Goal: Information Seeking & Learning: Compare options

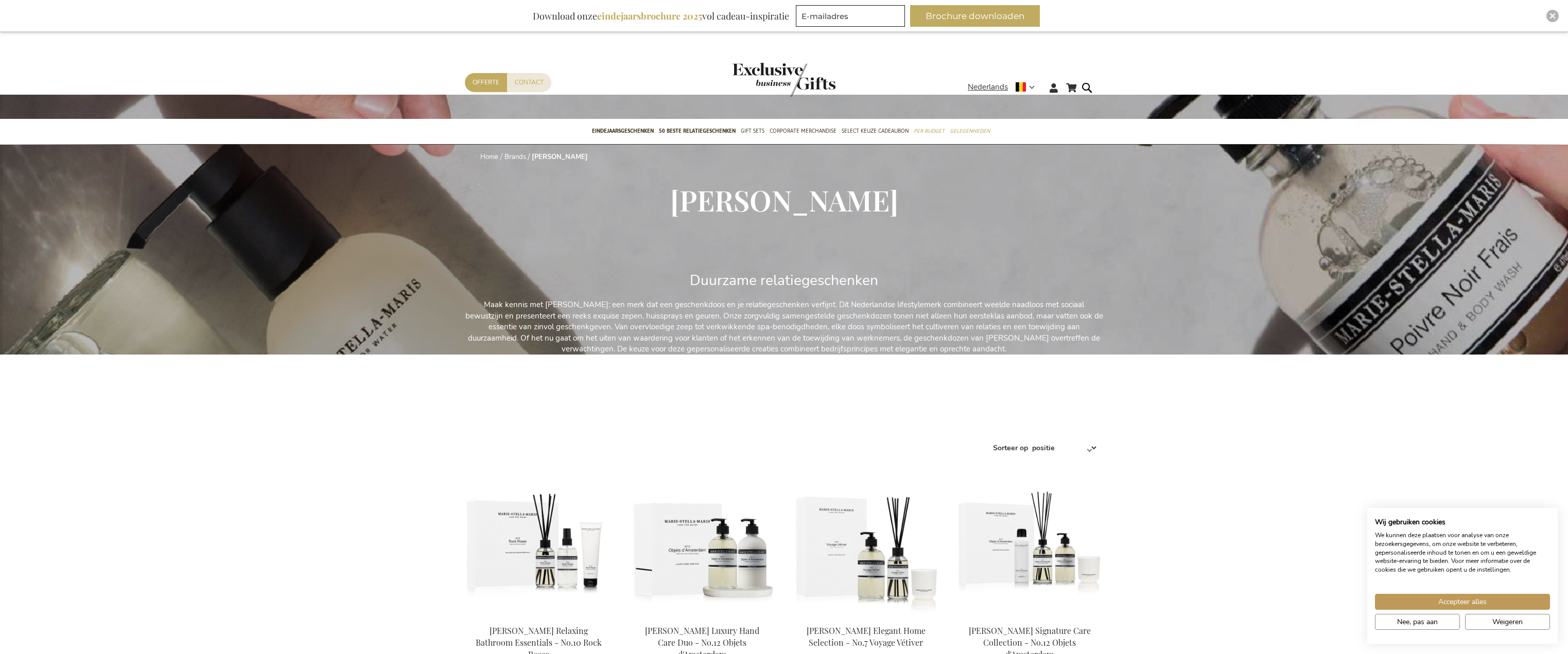
click at [1093, 450] on select "Positie Best Sellers Meest bekeken Nieuw Biggest Saving Price: low to high Pric…" at bounding box center [1064, 448] width 68 height 16
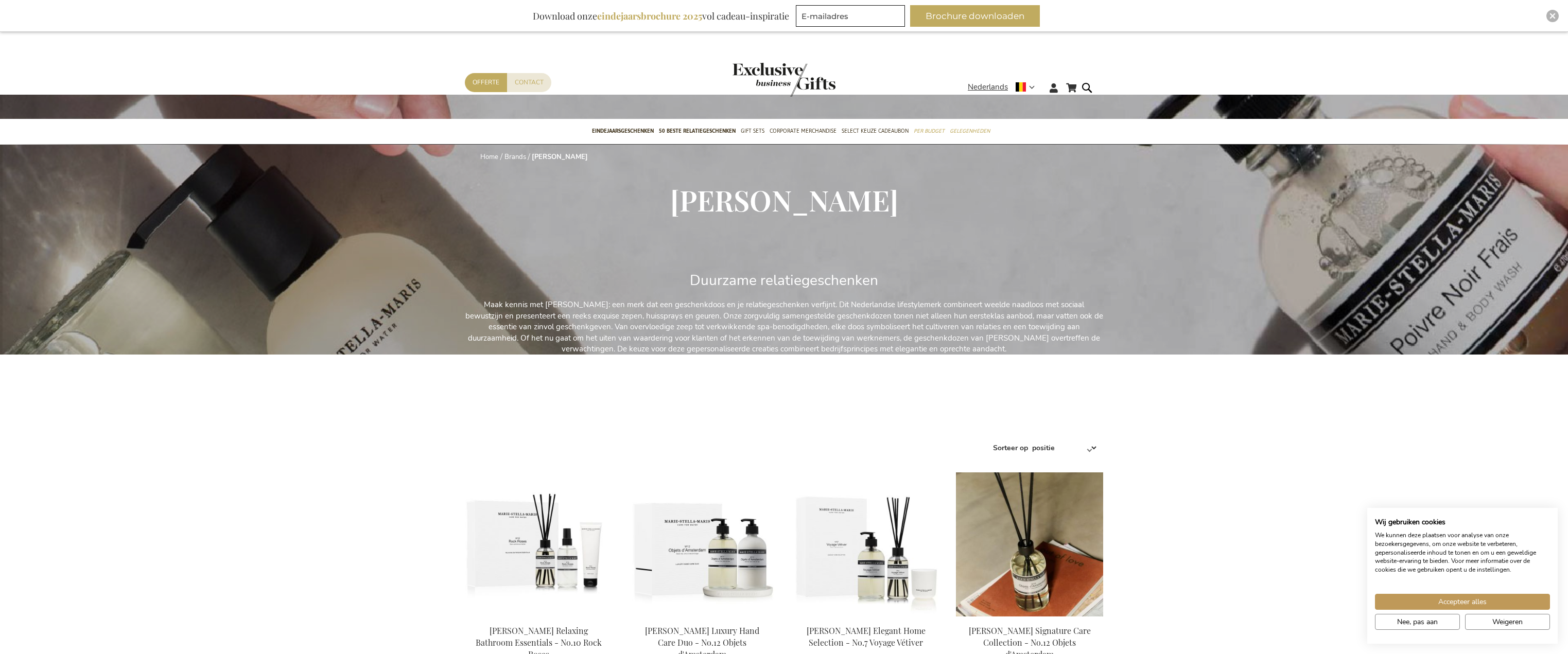
select select "price_asc"
click at [1030, 440] on select "Positie Best Sellers Meest bekeken Nieuw Biggest Saving Price: low to high Pric…" at bounding box center [1064, 448] width 68 height 16
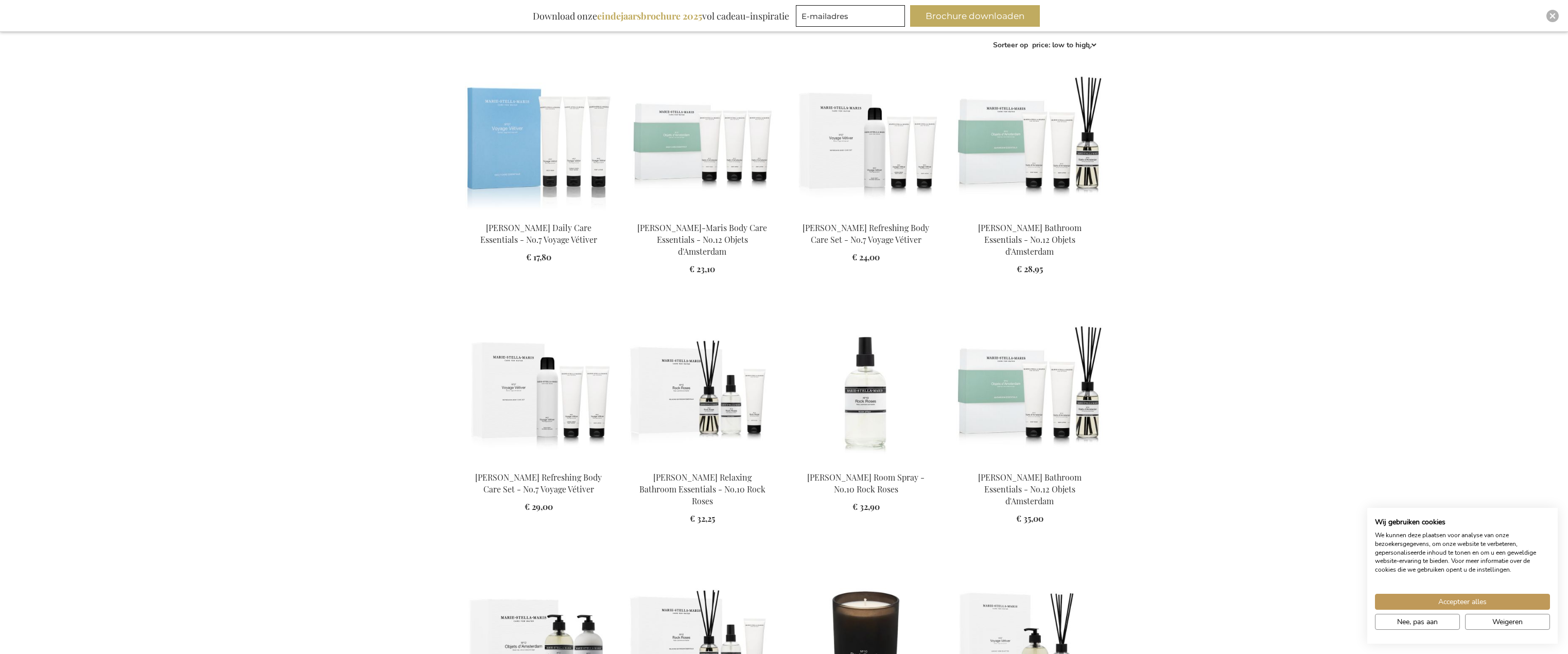
scroll to position [412, 0]
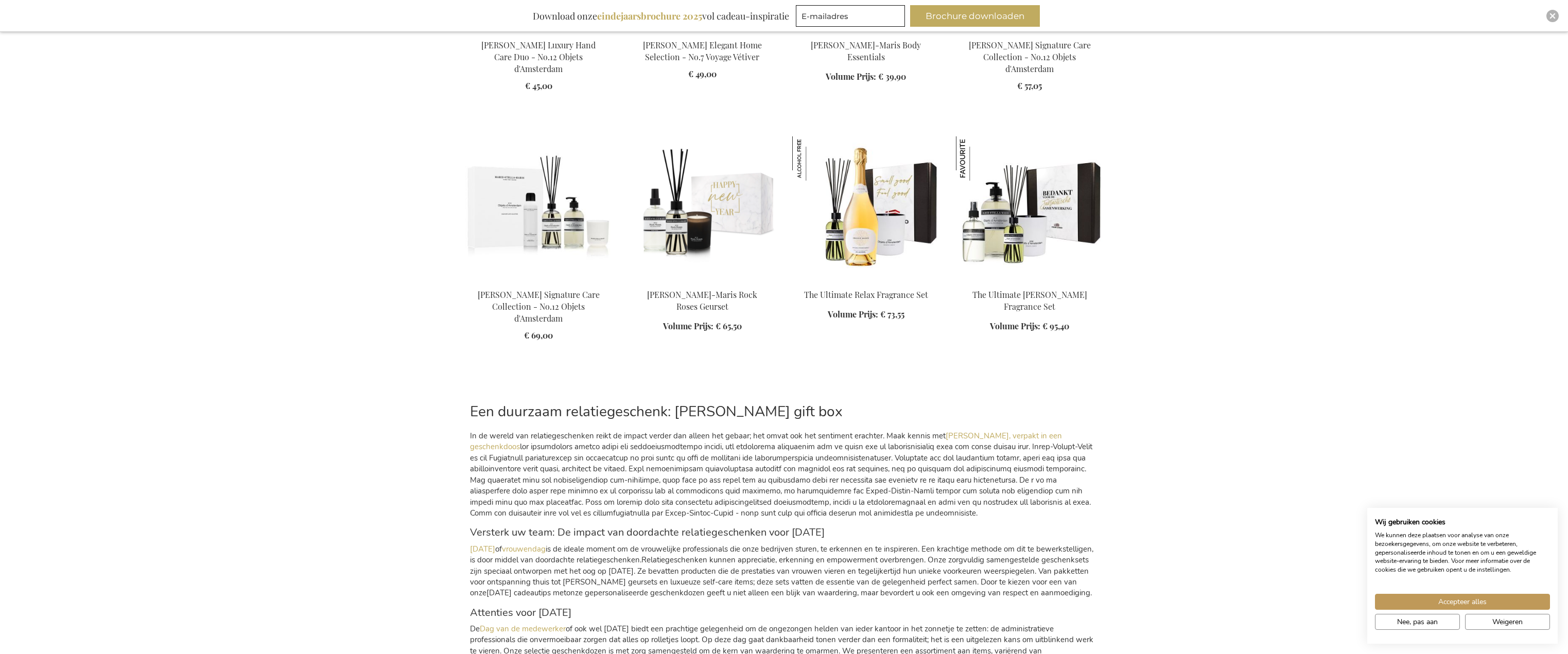
scroll to position [1338, 0]
